Goal: Navigation & Orientation: Find specific page/section

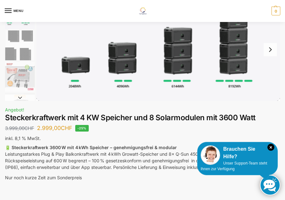
scroll to position [52, 0]
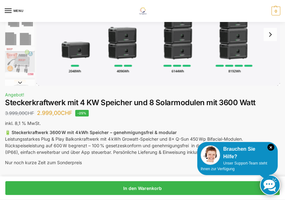
drag, startPoint x: 272, startPoint y: 146, endPoint x: 252, endPoint y: 134, distance: 23.8
click at [272, 146] on icon "×" at bounding box center [270, 147] width 7 height 7
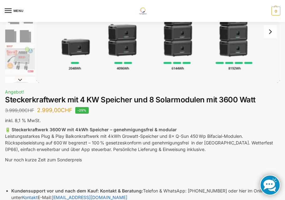
scroll to position [0, 0]
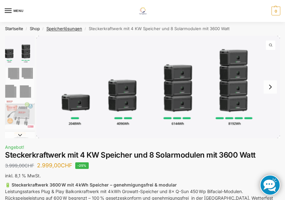
click at [67, 29] on link "Speicherlösungen" at bounding box center [64, 28] width 36 height 5
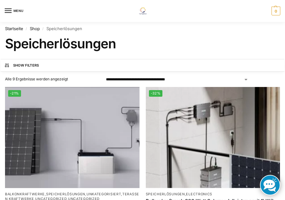
click at [10, 12] on button "MENU" at bounding box center [14, 10] width 19 height 9
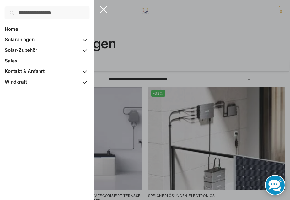
click at [83, 49] on span "Primary Navigation" at bounding box center [84, 50] width 9 height 11
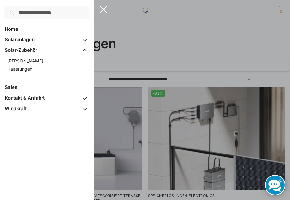
click at [85, 38] on span "Primary Navigation" at bounding box center [84, 39] width 9 height 11
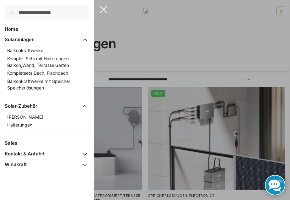
click at [22, 83] on span "Balkonkraftwerke mit Speicher Speicherlösungen" at bounding box center [38, 84] width 63 height 12
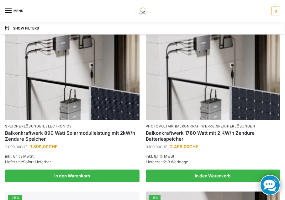
scroll to position [418, 0]
